Goal: Task Accomplishment & Management: Use online tool/utility

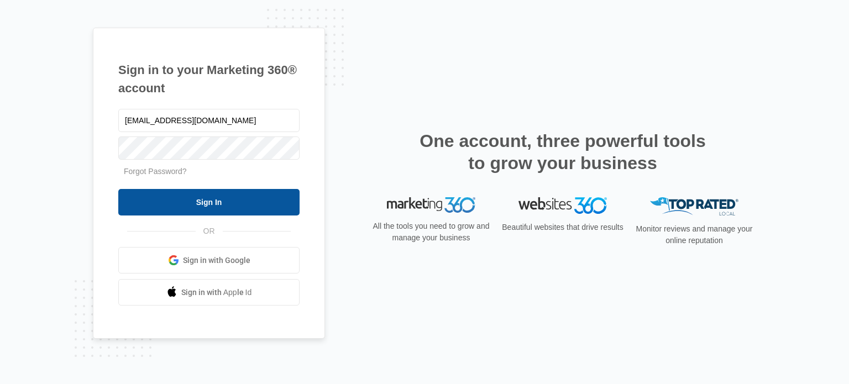
click at [179, 194] on input "Sign In" at bounding box center [208, 202] width 181 height 27
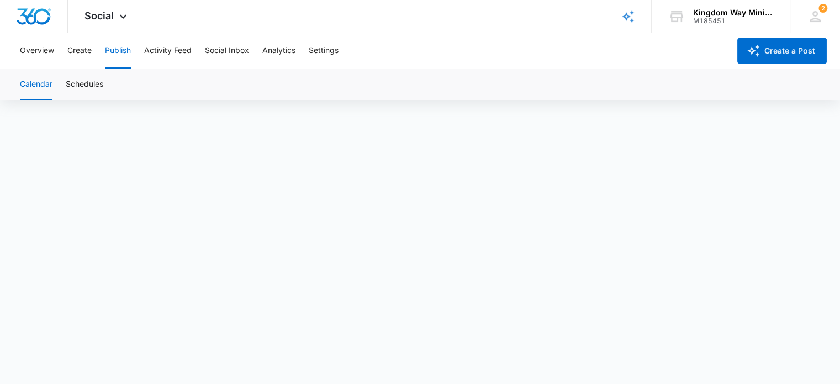
scroll to position [7, 0]
